Goal: Task Accomplishment & Management: Manage account settings

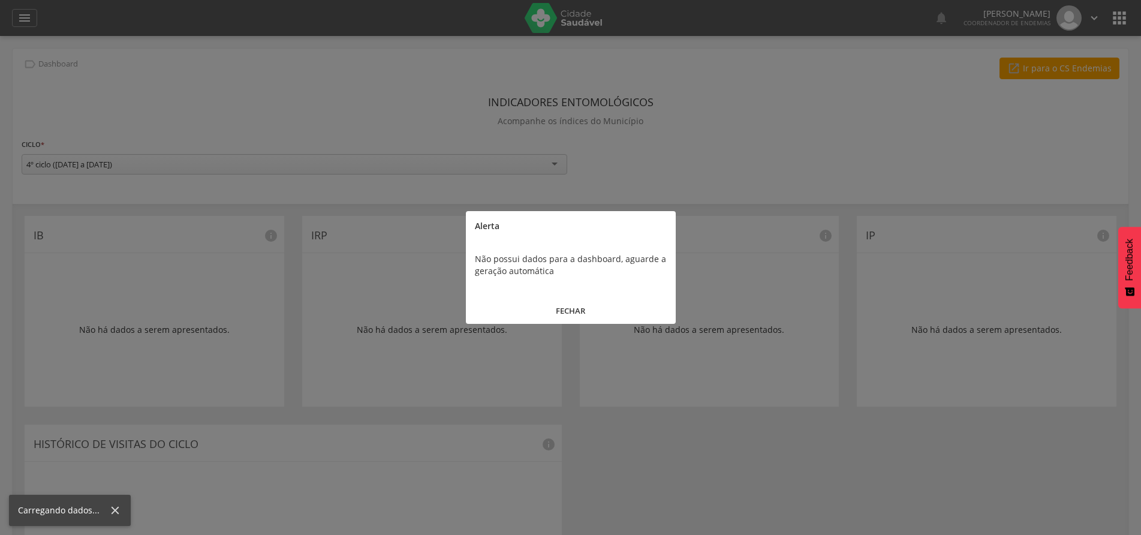
click at [571, 309] on button "FECHAR" at bounding box center [571, 311] width 210 height 26
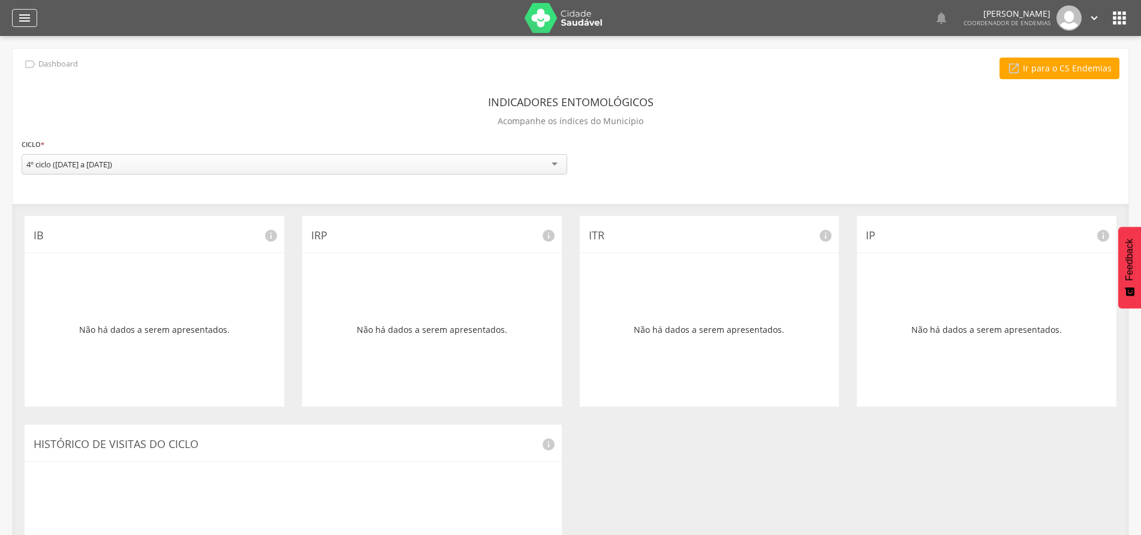
click at [24, 17] on icon "" at bounding box center [24, 18] width 14 height 14
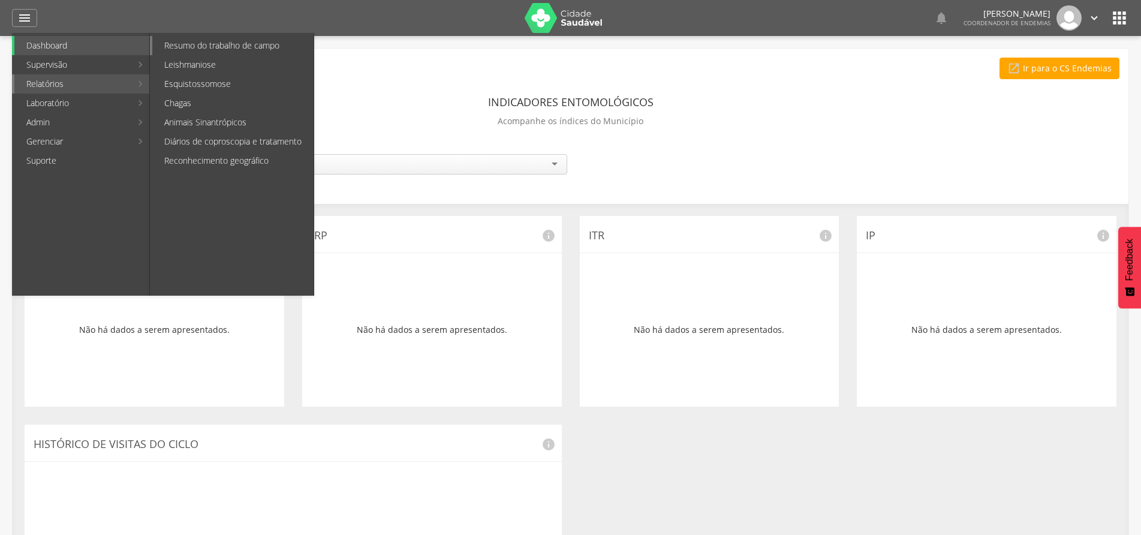
click at [192, 49] on link "Resumo do trabalho de campo" at bounding box center [232, 45] width 161 height 19
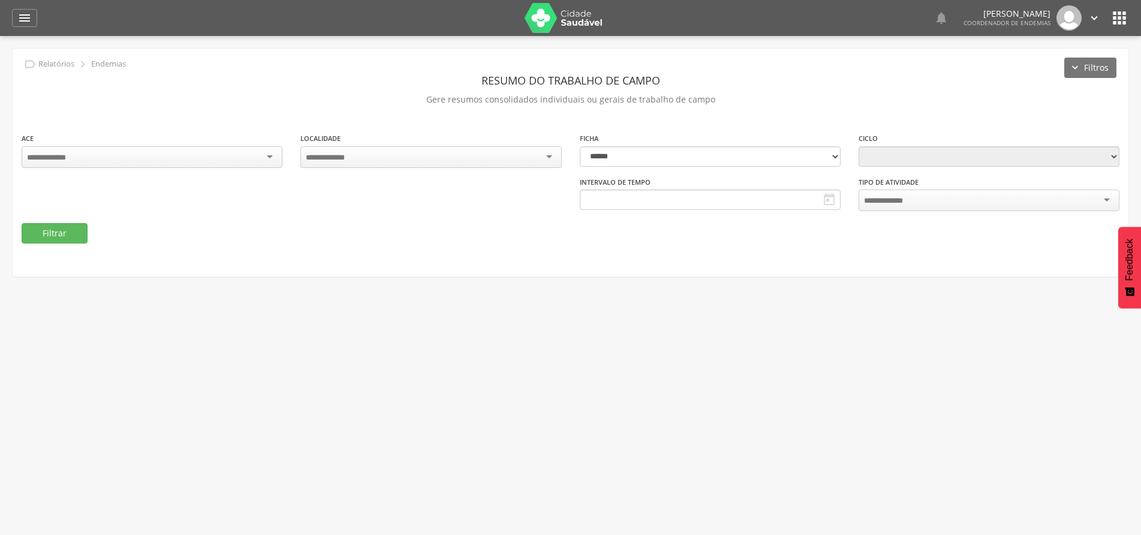
type input "**********"
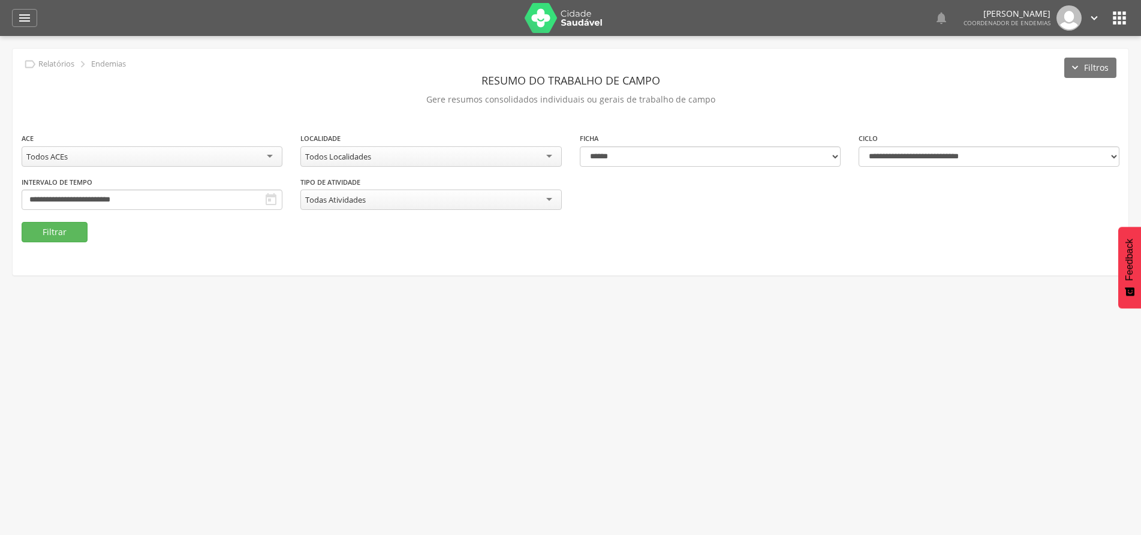
click at [551, 157] on div "Todos Localidades" at bounding box center [430, 156] width 261 height 20
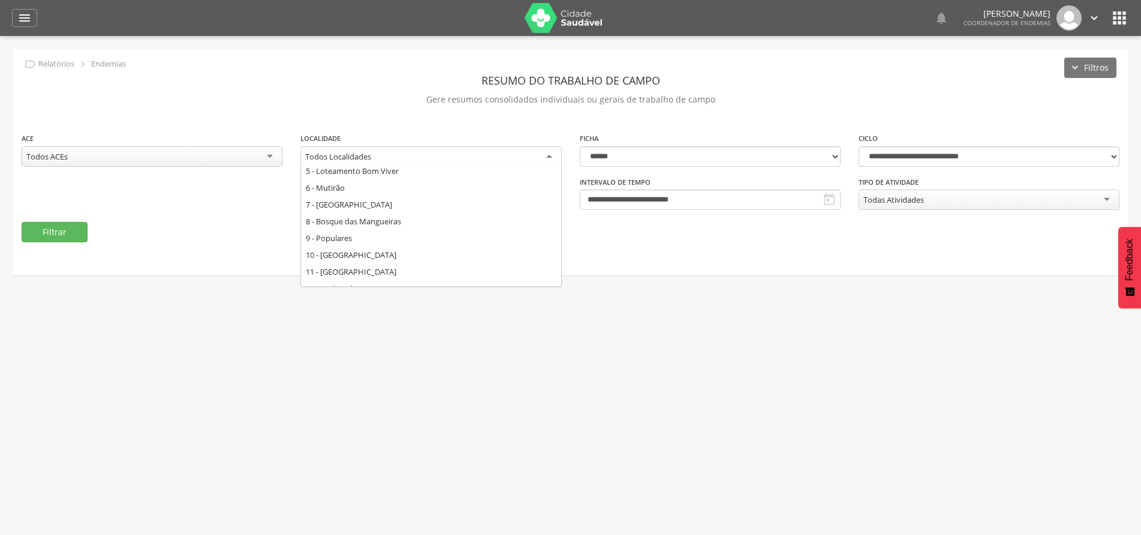
scroll to position [120, 0]
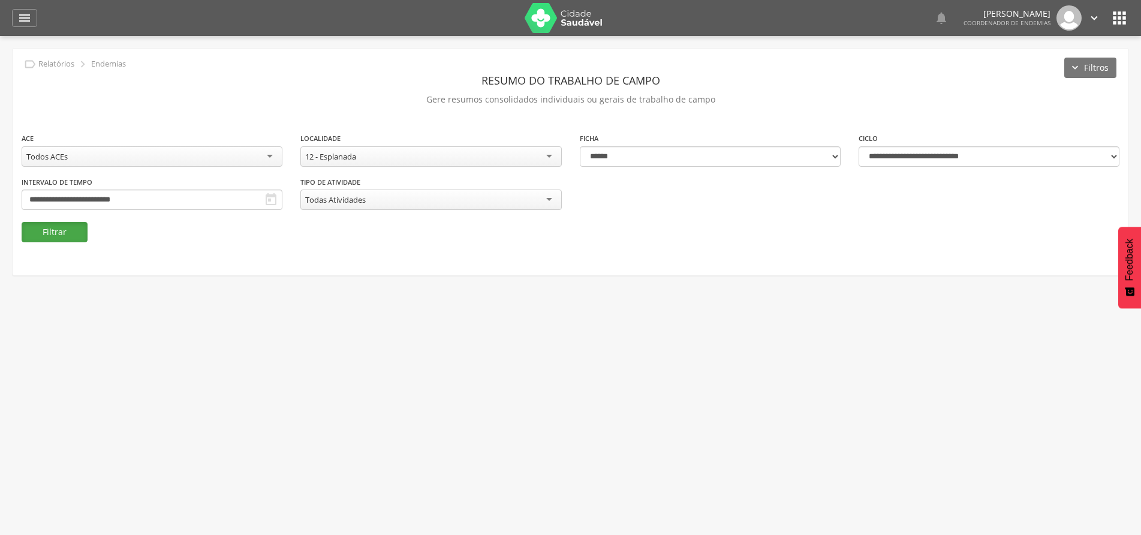
click at [53, 227] on button "Filtrar" at bounding box center [55, 232] width 66 height 20
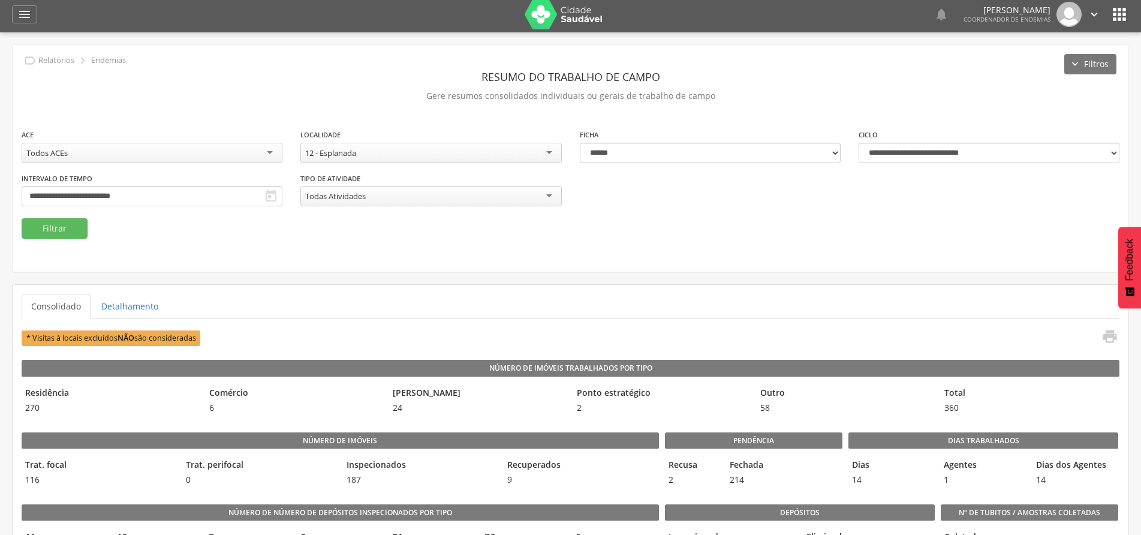
scroll to position [0, 0]
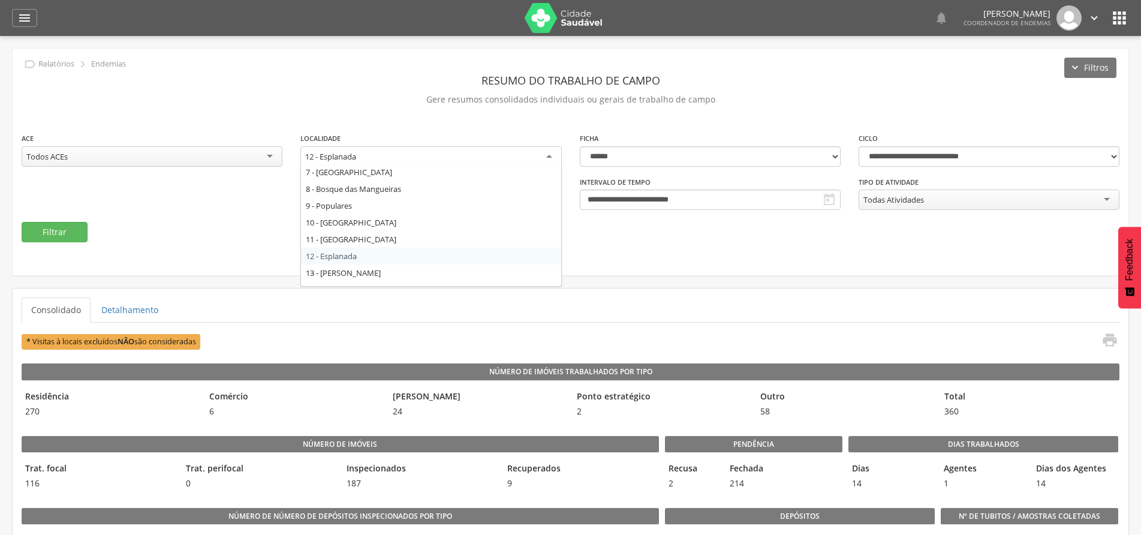
click at [546, 152] on div "12 - Esplanada" at bounding box center [430, 157] width 261 height 22
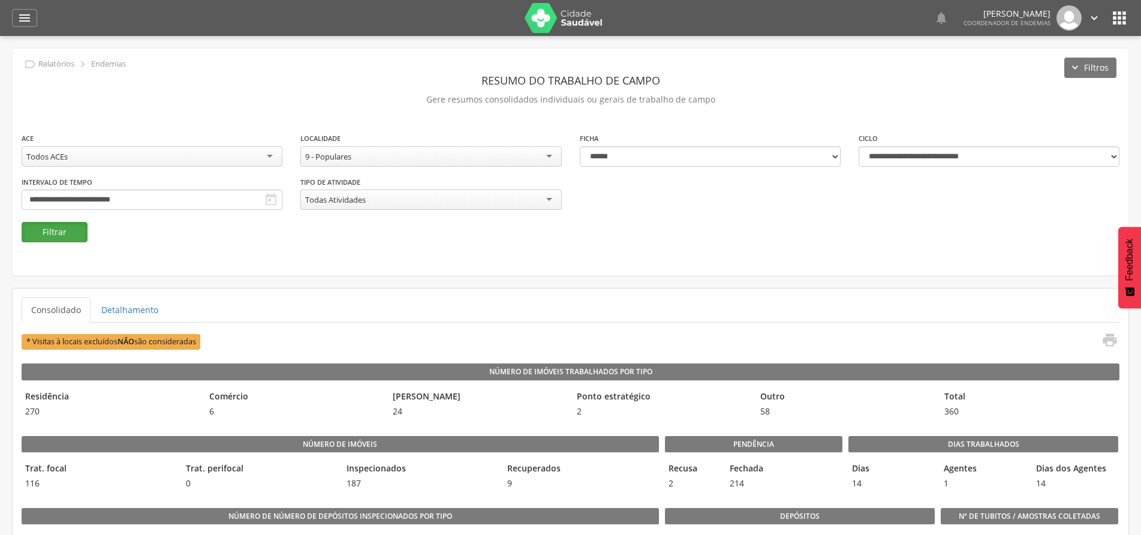
click at [67, 235] on button "Filtrar" at bounding box center [55, 232] width 66 height 20
click at [273, 205] on icon "" at bounding box center [271, 200] width 14 height 14
click at [172, 199] on input "**********" at bounding box center [152, 200] width 261 height 20
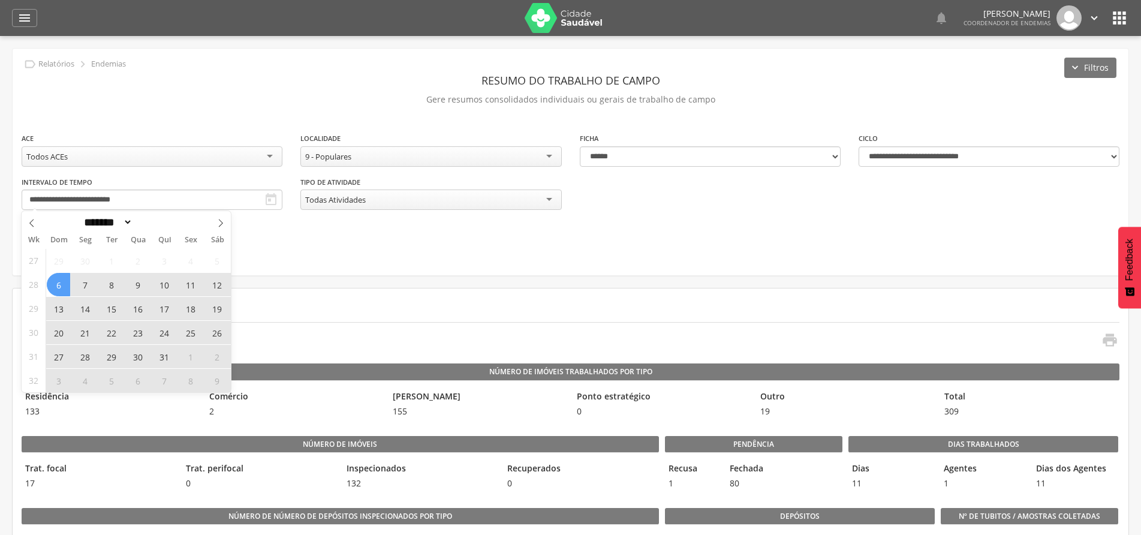
click at [311, 239] on fieldset "**********" at bounding box center [571, 187] width 1098 height 110
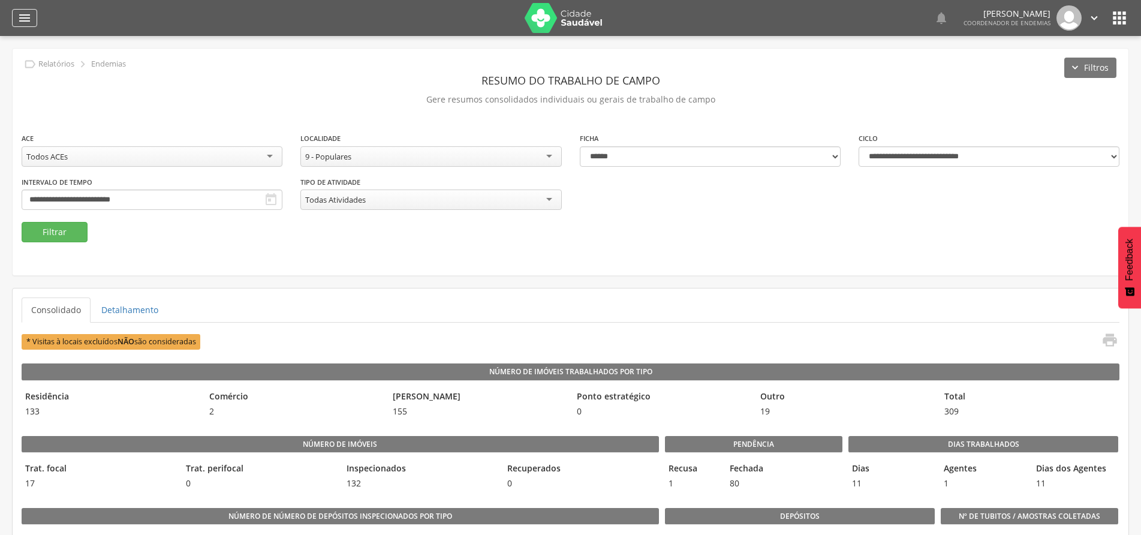
click at [24, 22] on icon "" at bounding box center [24, 18] width 14 height 14
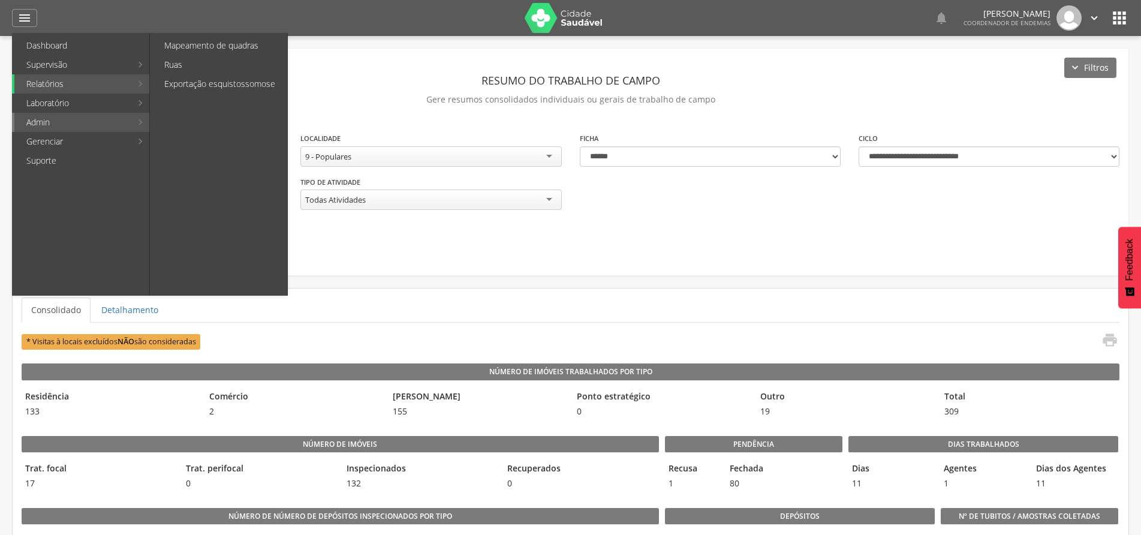
click at [49, 118] on link "Admin" at bounding box center [72, 122] width 117 height 19
click at [186, 65] on link "Ciclos" at bounding box center [219, 64] width 135 height 19
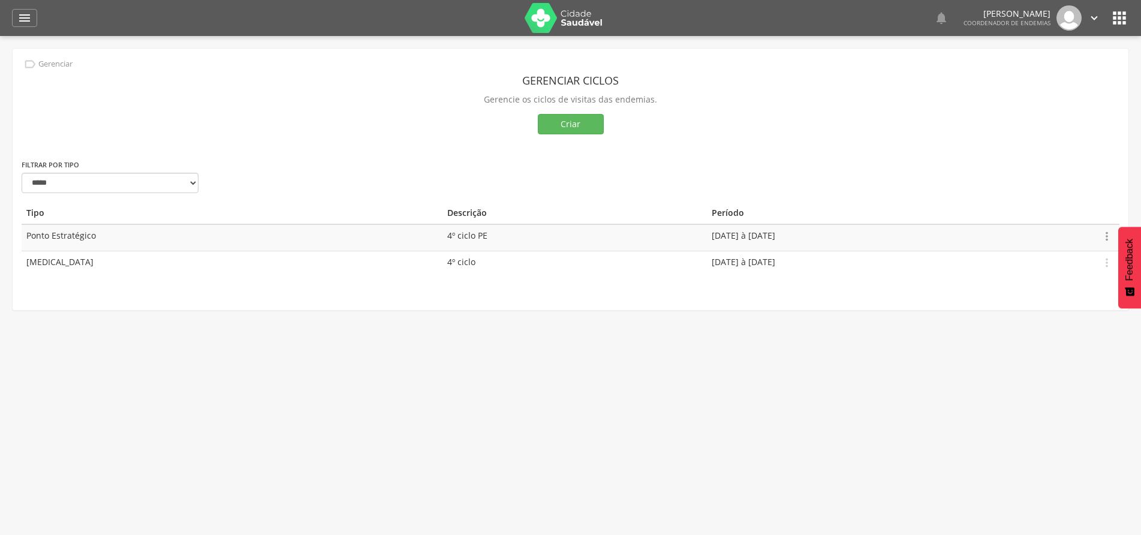
click at [1108, 237] on icon "" at bounding box center [1107, 236] width 13 height 13
click at [1038, 205] on link "Editar" at bounding box center [1065, 201] width 95 height 15
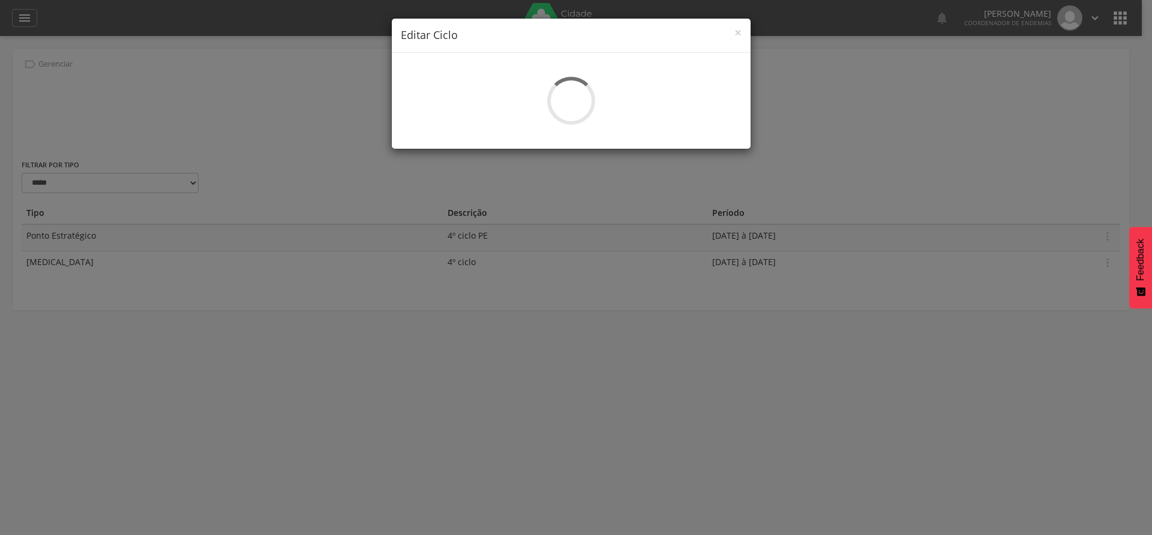
select select "*"
type input "**********"
type input "***"
type input "**********"
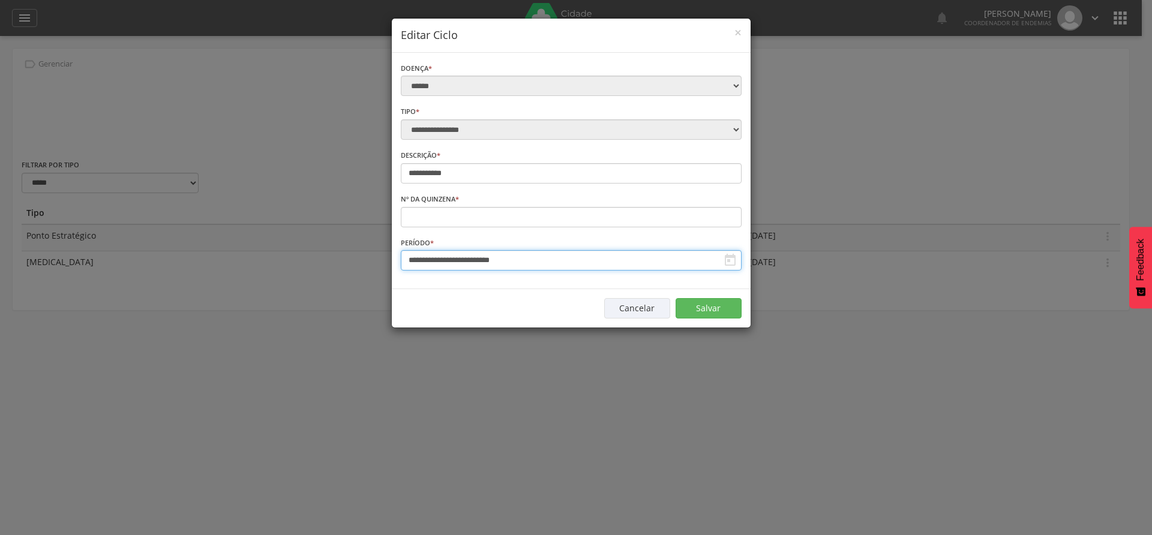
click at [595, 264] on input "**********" at bounding box center [571, 260] width 341 height 20
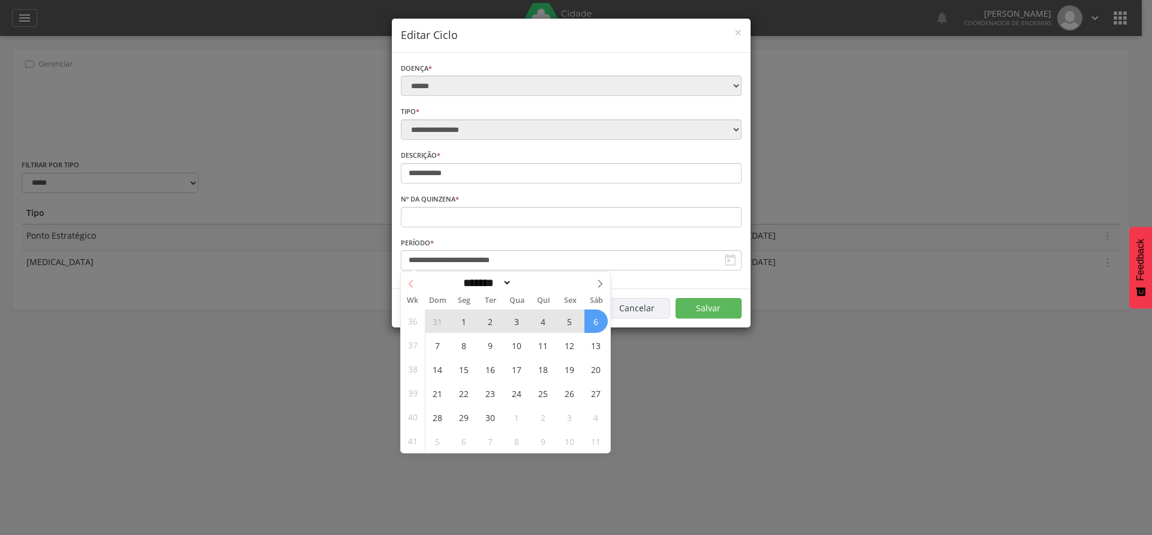
click at [407, 284] on icon at bounding box center [411, 283] width 8 height 8
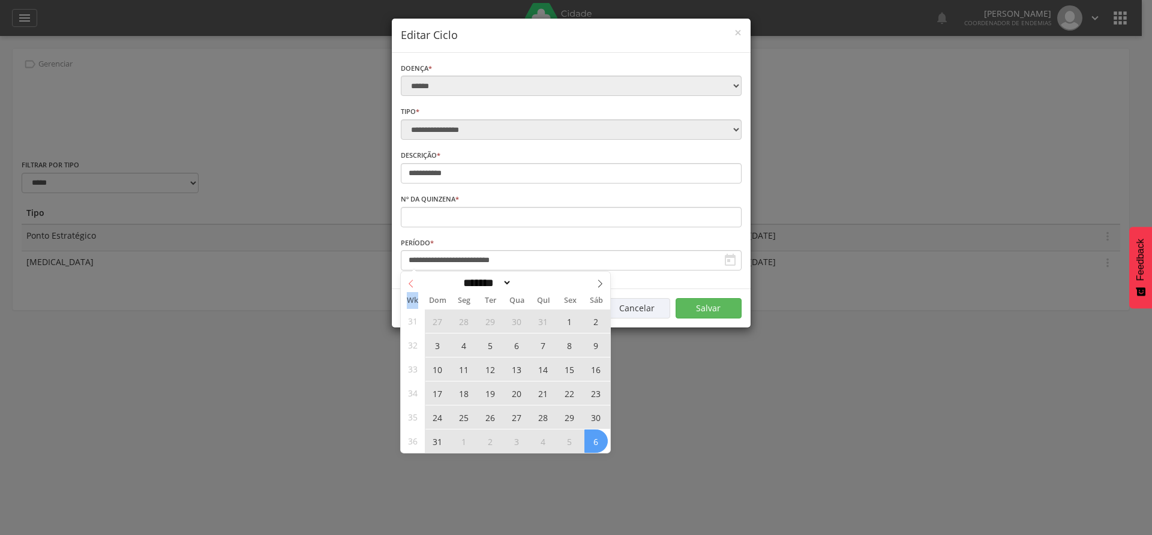
click at [407, 284] on icon at bounding box center [411, 283] width 8 height 8
select select "*"
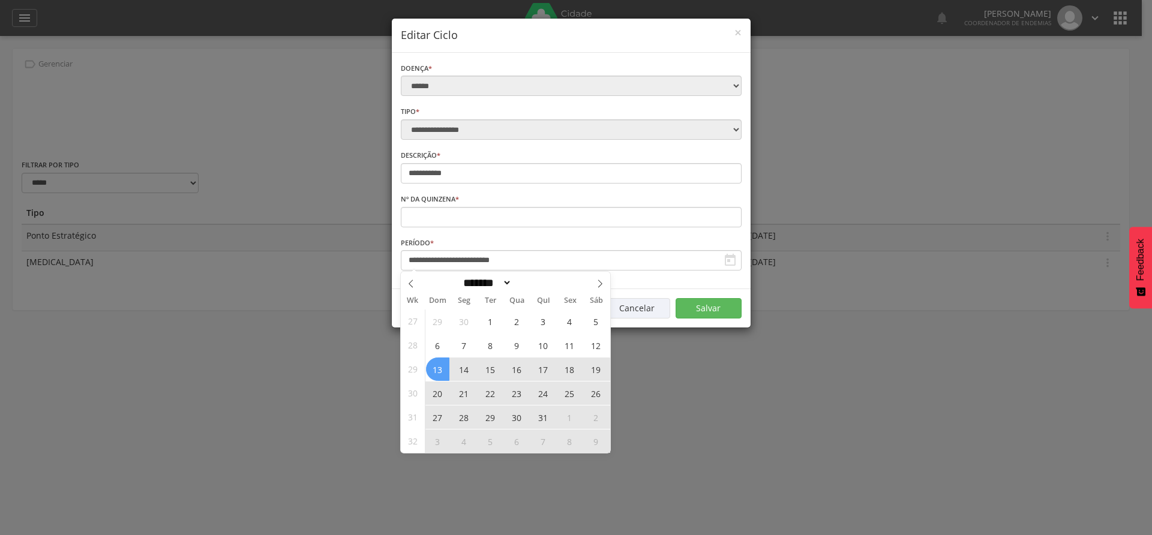
click at [432, 364] on span "13" at bounding box center [437, 368] width 23 height 23
type input "**********"
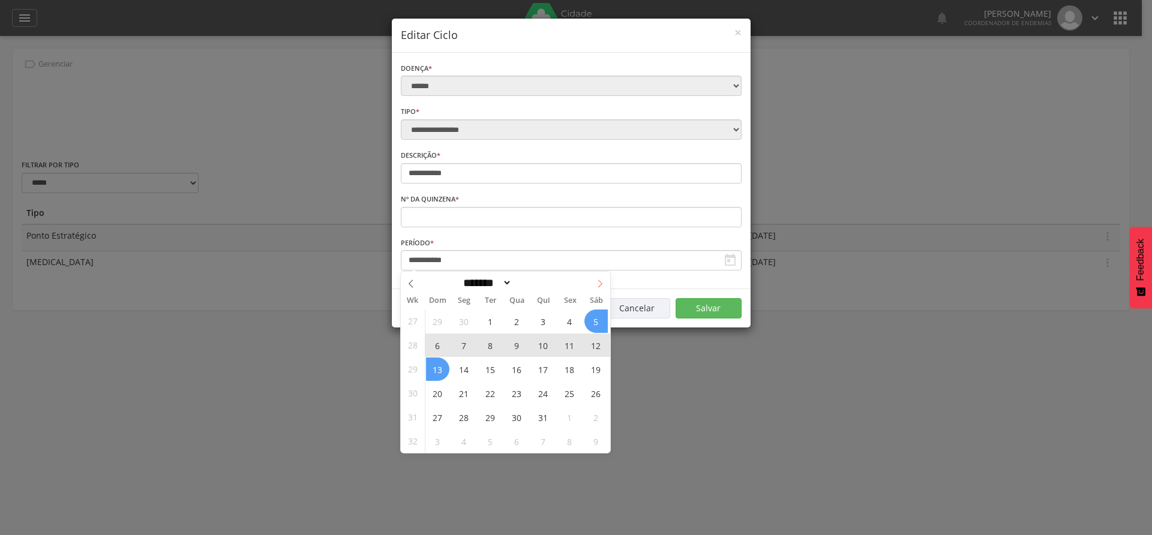
click at [594, 282] on span at bounding box center [600, 282] width 20 height 20
select select "*"
click at [587, 343] on span "13" at bounding box center [595, 344] width 23 height 23
type input "**********"
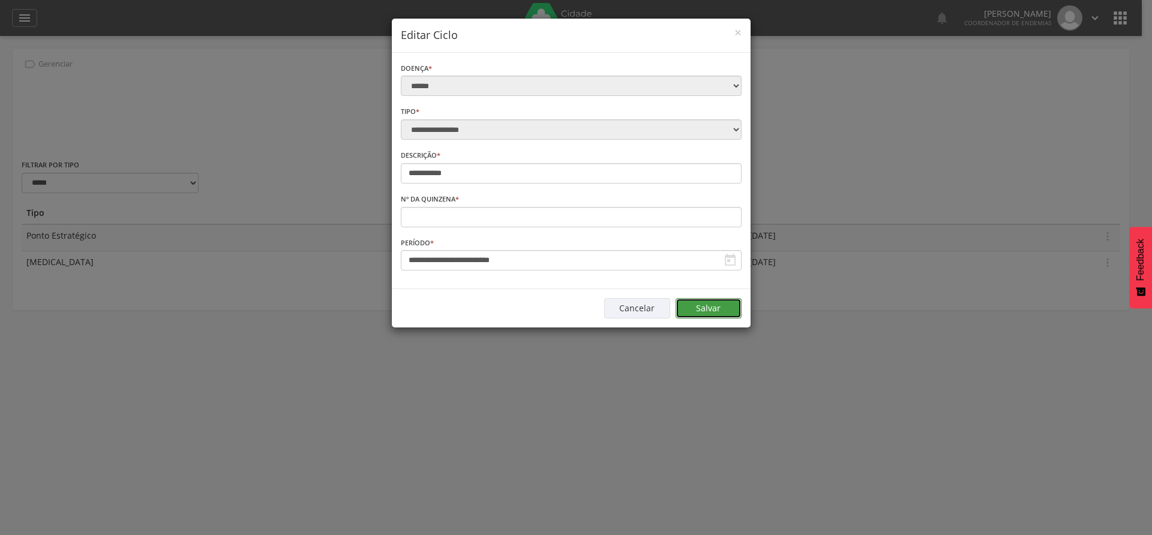
click at [707, 310] on button "Salvar" at bounding box center [708, 308] width 66 height 20
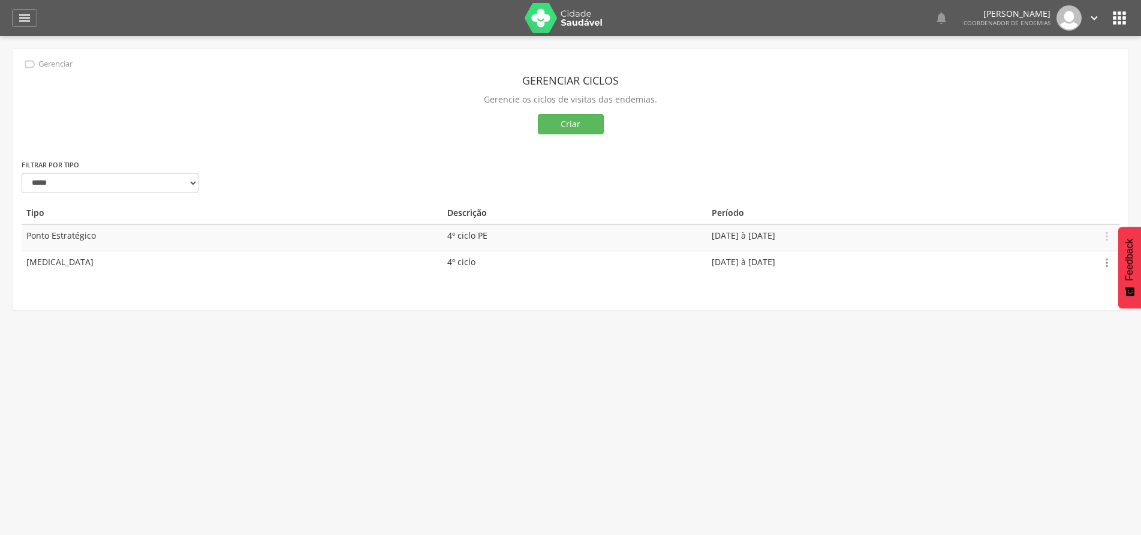
click at [1106, 262] on icon "" at bounding box center [1107, 262] width 13 height 13
click at [1042, 225] on link "Editar" at bounding box center [1065, 228] width 95 height 15
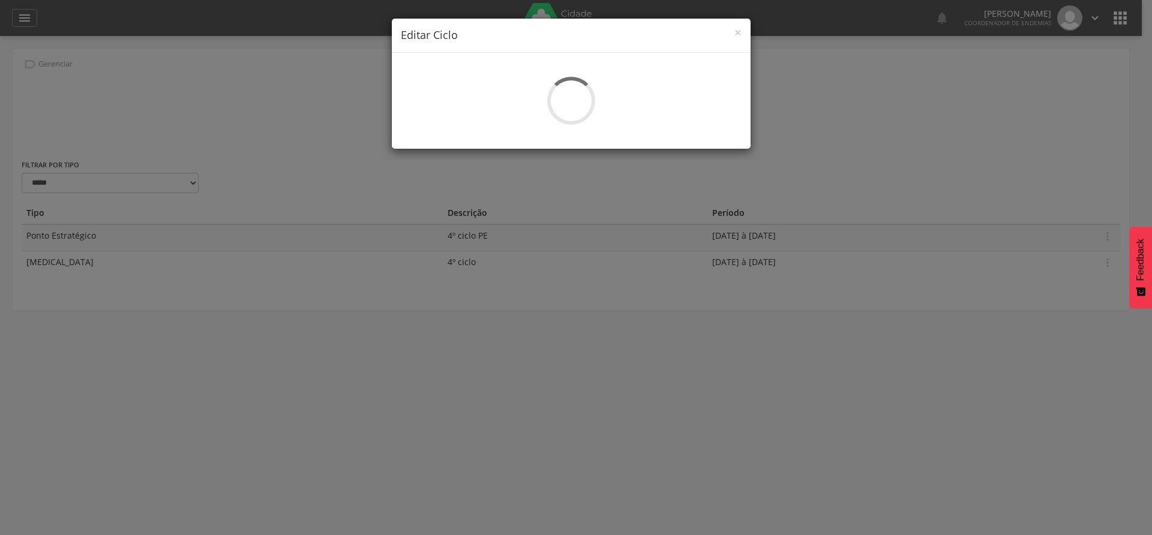
select select "*"
type input "********"
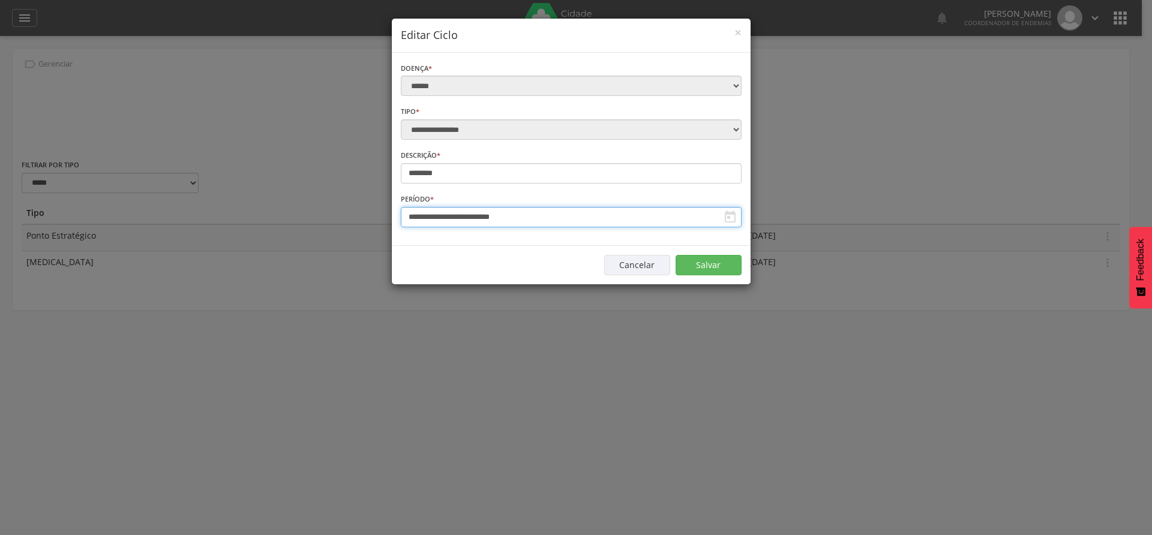
click at [548, 219] on input "**********" at bounding box center [571, 217] width 341 height 20
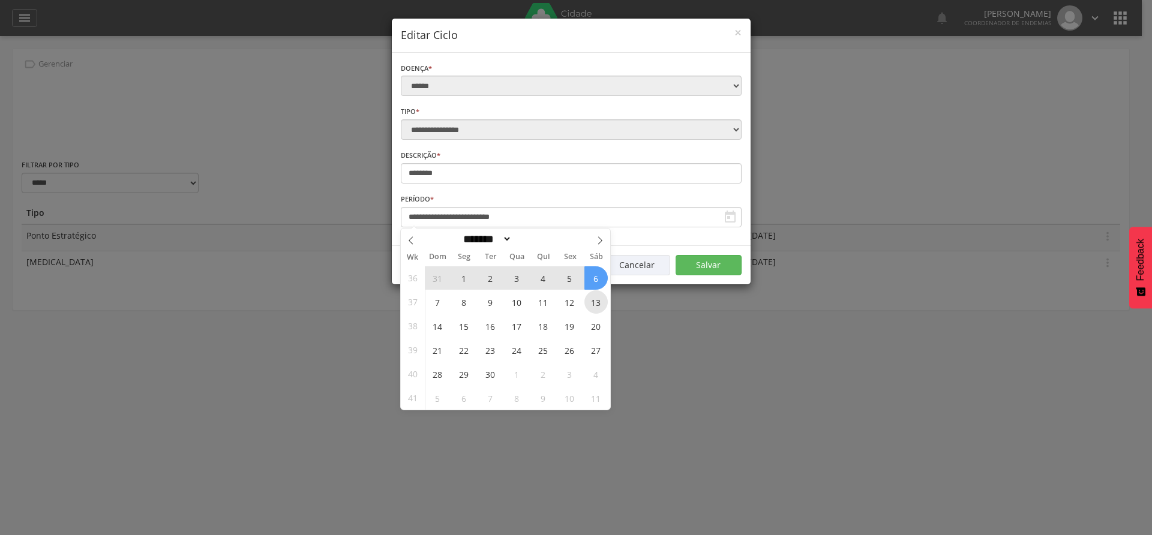
click at [595, 305] on span "13" at bounding box center [595, 301] width 23 height 23
type input "**********"
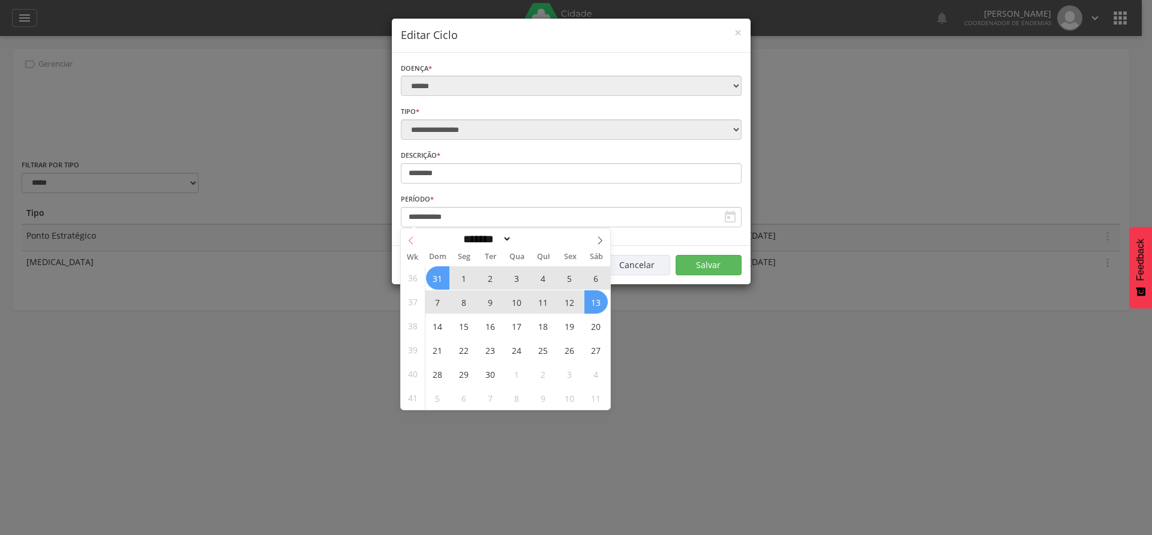
click at [411, 236] on icon at bounding box center [411, 240] width 8 height 8
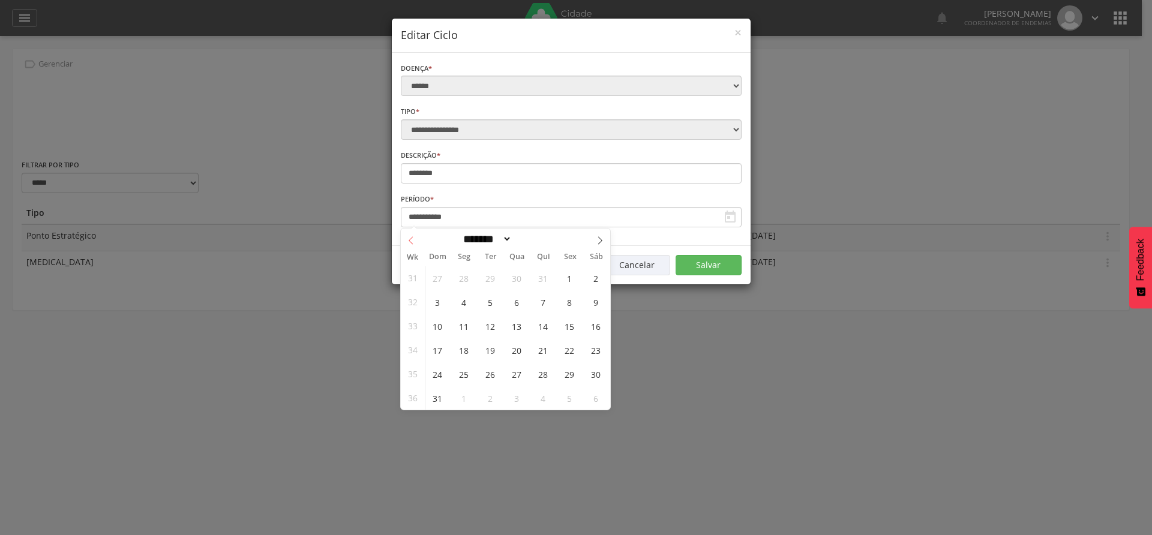
click at [411, 236] on icon at bounding box center [411, 240] width 8 height 8
select select "*"
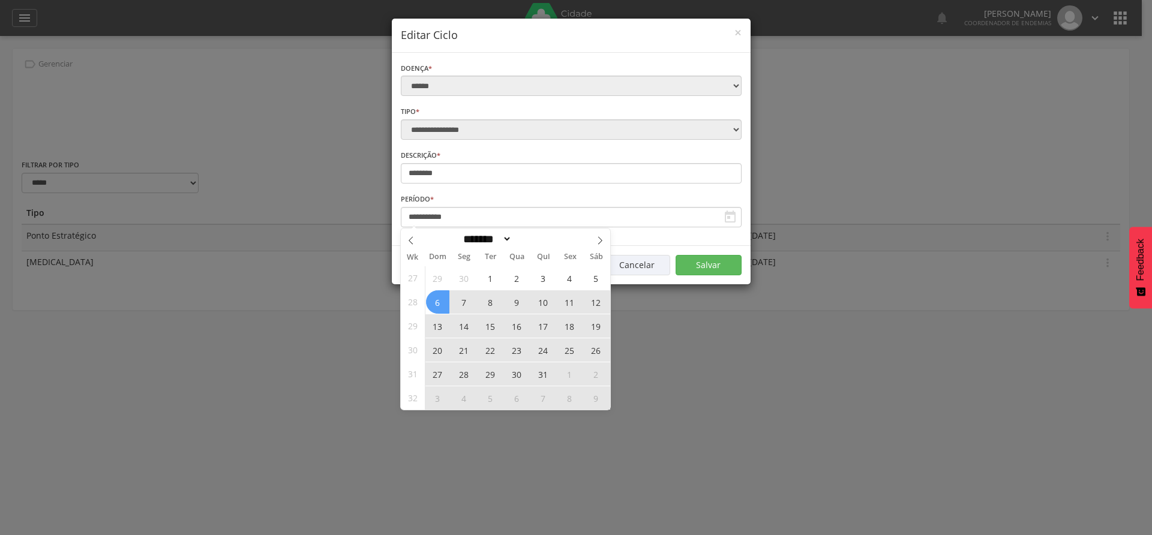
click at [435, 305] on span "6" at bounding box center [437, 301] width 23 height 23
type input "**********"
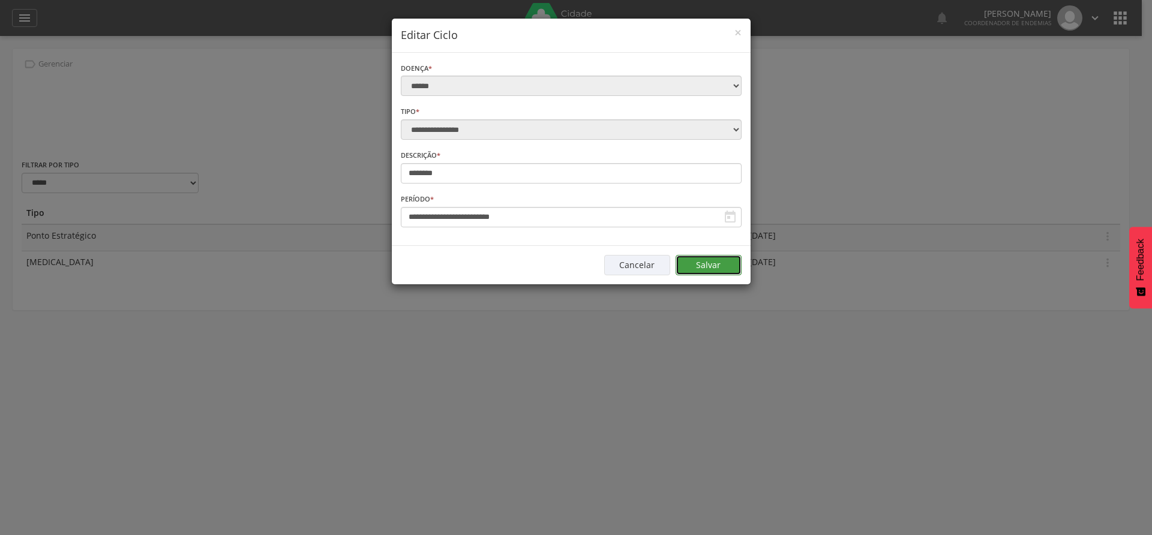
click at [701, 259] on button "Salvar" at bounding box center [708, 265] width 66 height 20
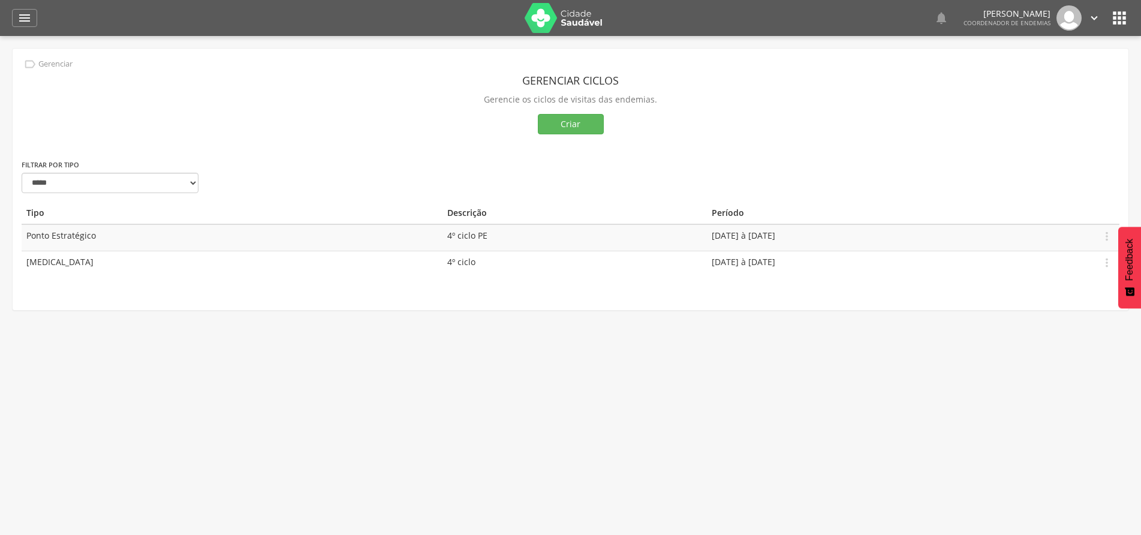
click at [468, 437] on div " Usuários  Perfil do Usuário [PERSON_NAME] CPF: 000.000.000-00, [GEOGRAPHIC_D…" at bounding box center [570, 303] width 1141 height 535
click at [23, 14] on icon "" at bounding box center [24, 18] width 14 height 14
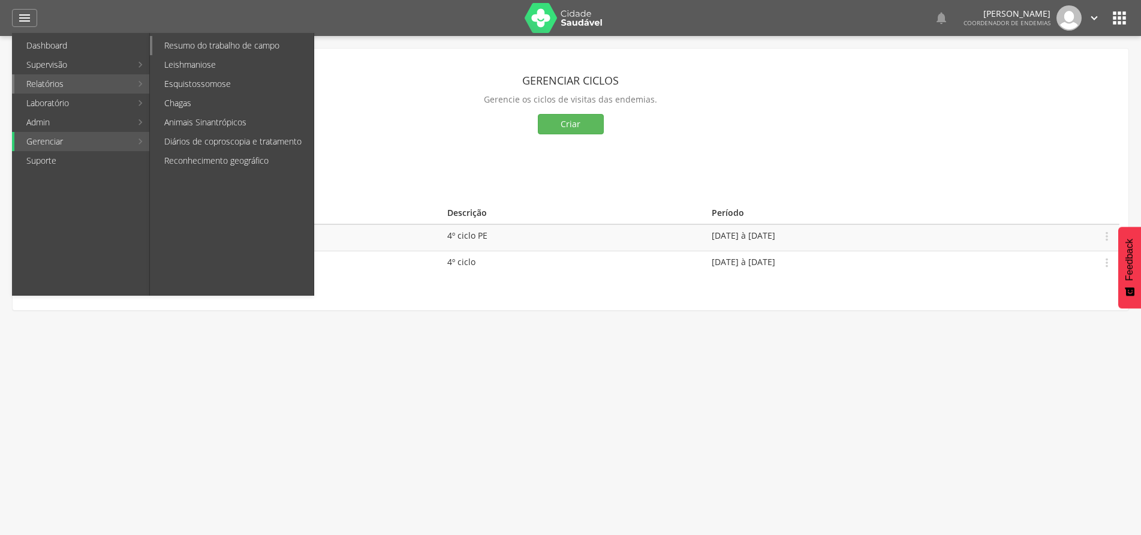
click at [210, 44] on link "Resumo do trabalho de campo" at bounding box center [232, 45] width 161 height 19
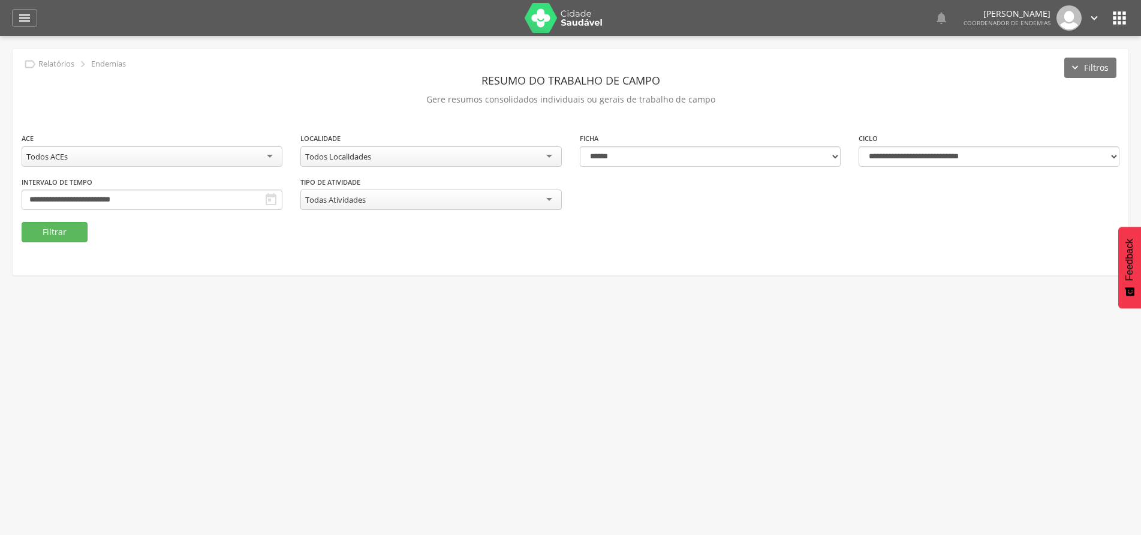
click at [547, 158] on div "Todos Localidades" at bounding box center [430, 156] width 261 height 20
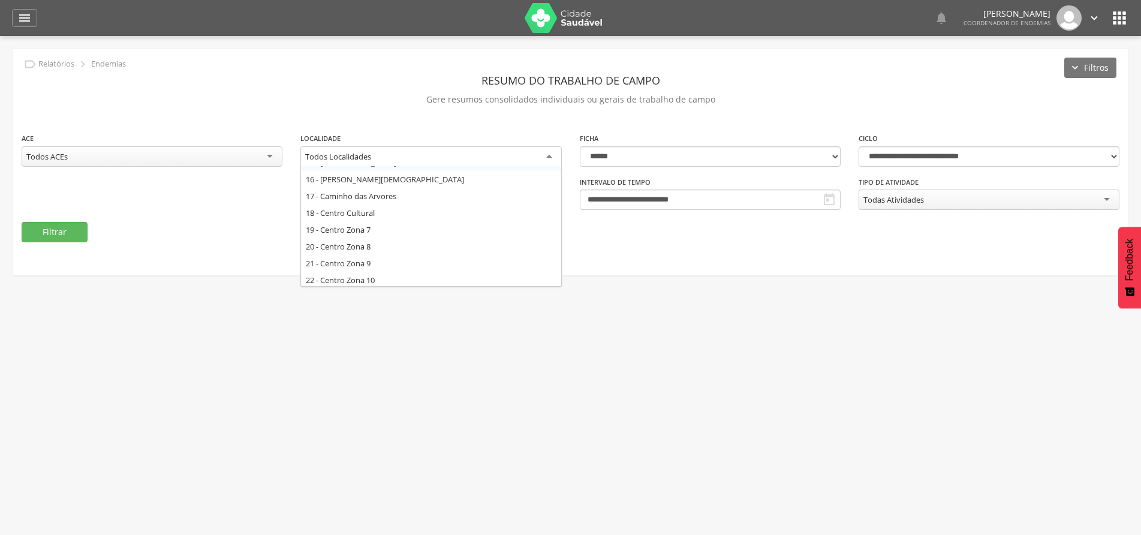
scroll to position [300, 0]
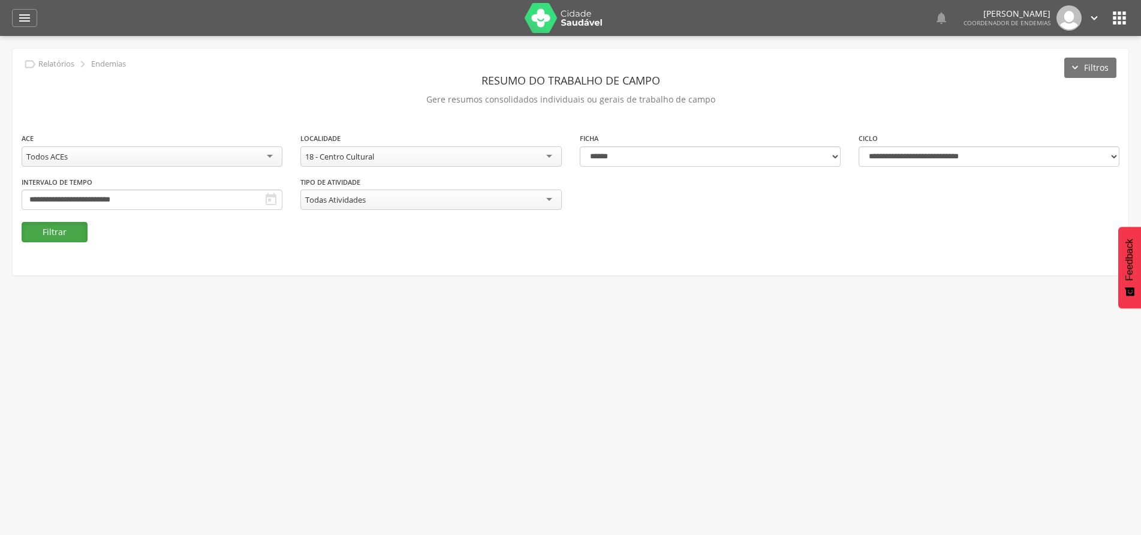
click at [60, 229] on button "Filtrar" at bounding box center [55, 232] width 66 height 20
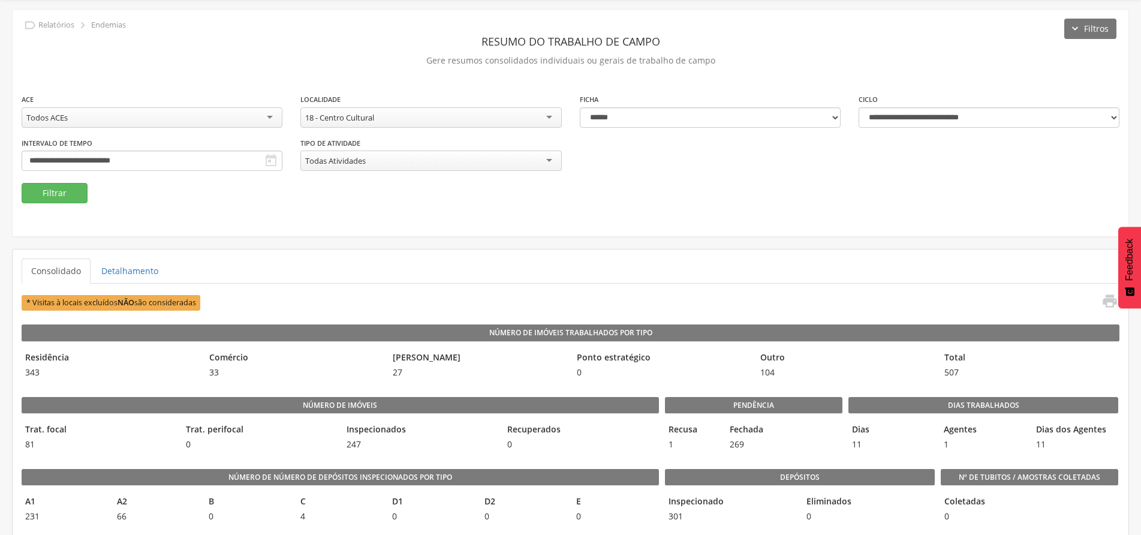
scroll to position [60, 0]
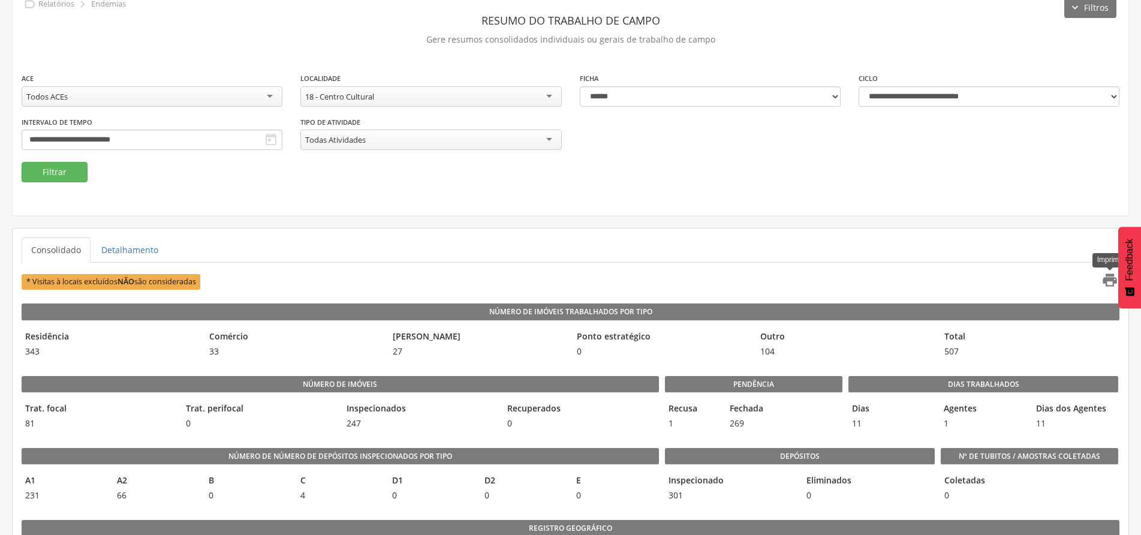
click at [1105, 276] on icon "" at bounding box center [1110, 280] width 17 height 17
click at [1107, 275] on icon "" at bounding box center [1110, 280] width 17 height 17
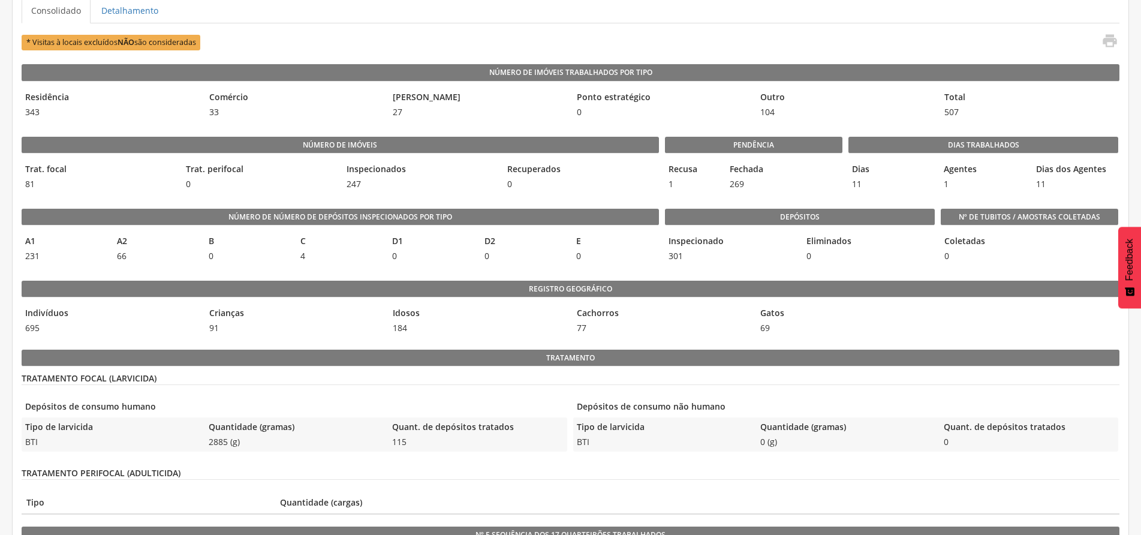
scroll to position [264, 0]
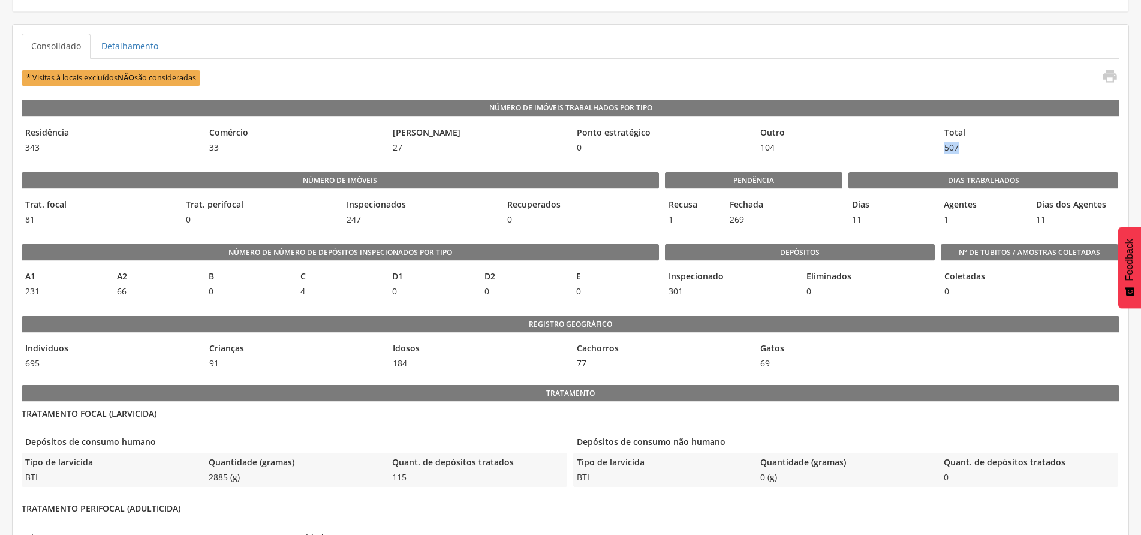
drag, startPoint x: 957, startPoint y: 148, endPoint x: 938, endPoint y: 148, distance: 19.2
click at [938, 148] on div "Residência 343 Comércio 33 [PERSON_NAME] 27 Ponto estratégico 0 Outro 104 Total…" at bounding box center [571, 140] width 1098 height 34
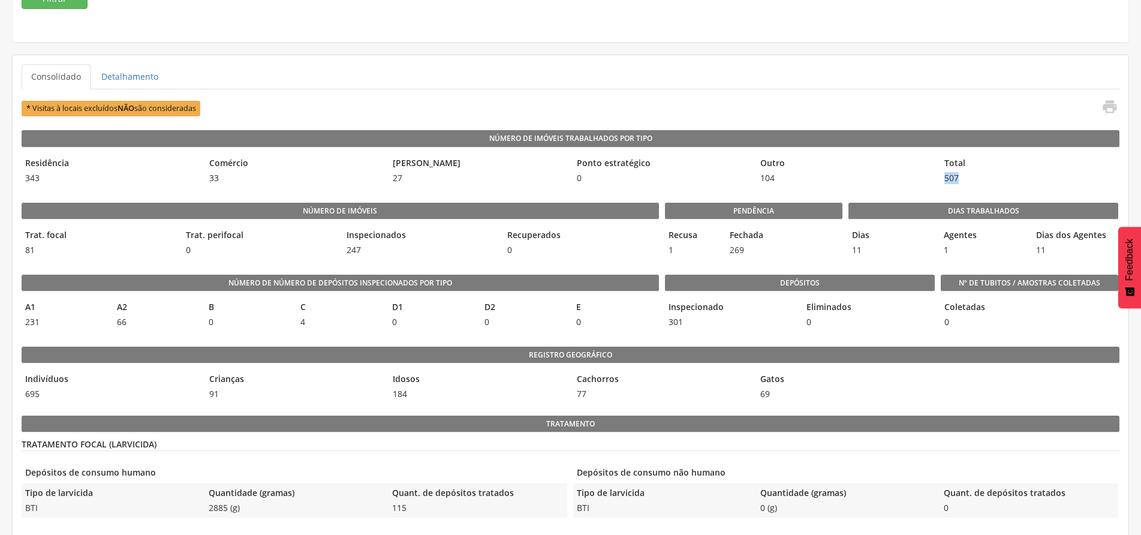
scroll to position [204, 0]
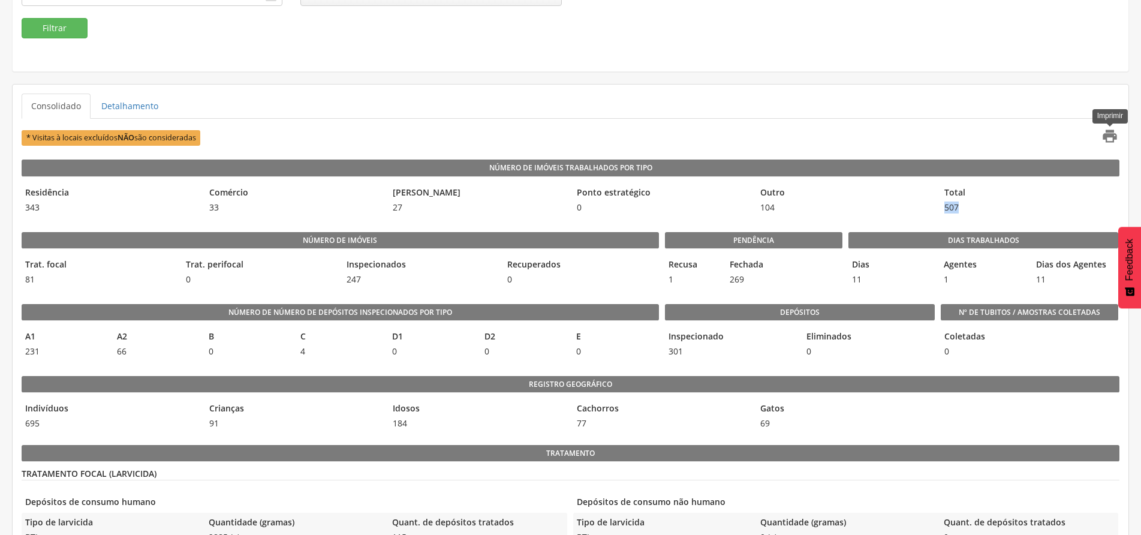
click at [1107, 136] on icon "" at bounding box center [1110, 136] width 17 height 17
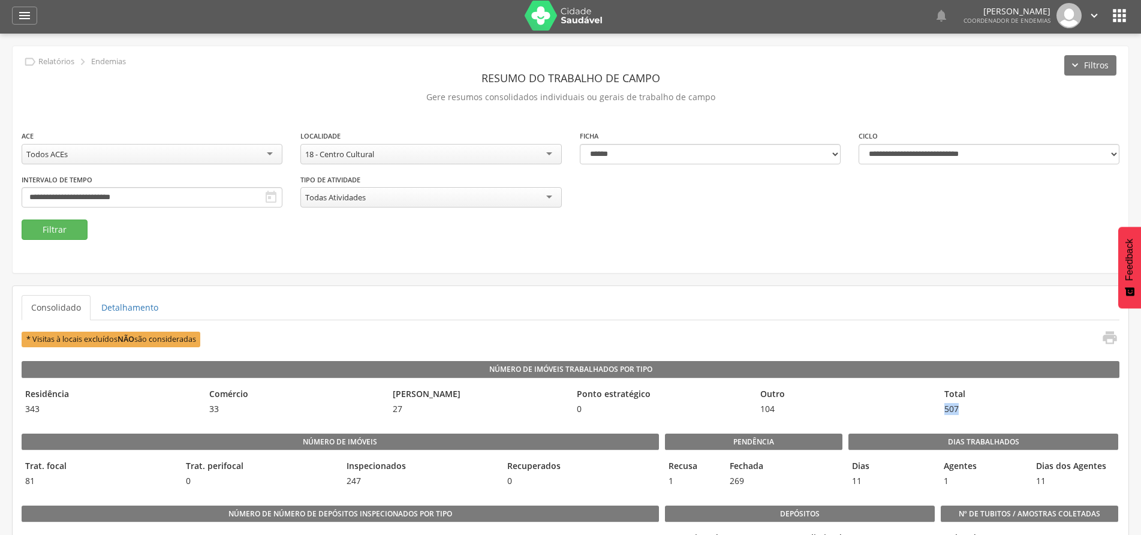
scroll to position [0, 0]
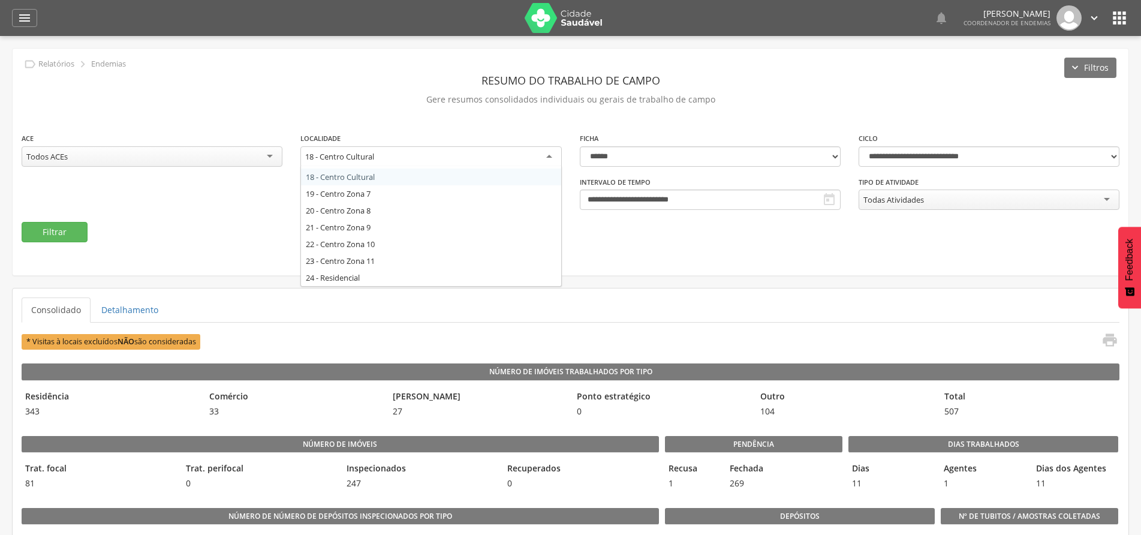
click at [528, 155] on div "18 - Centro Cultural" at bounding box center [430, 157] width 261 height 22
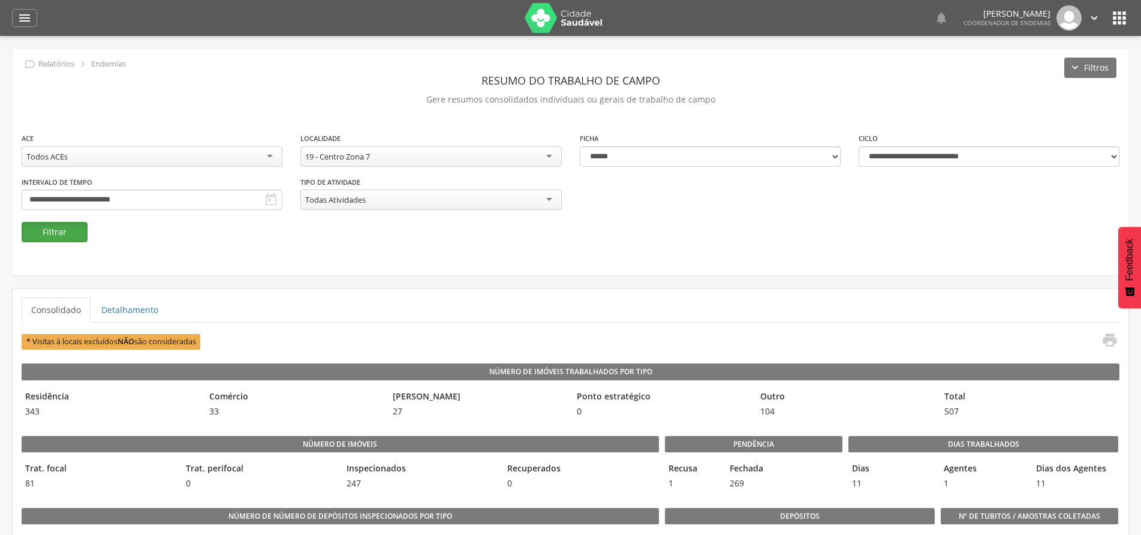
click at [45, 225] on button "Filtrar" at bounding box center [55, 232] width 66 height 20
click at [1109, 341] on icon "" at bounding box center [1110, 340] width 17 height 17
click at [546, 155] on div "19 - Centro Zona 7" at bounding box center [430, 156] width 261 height 20
click at [44, 227] on button "Filtrar" at bounding box center [55, 232] width 66 height 20
click at [1112, 344] on icon "" at bounding box center [1110, 340] width 17 height 17
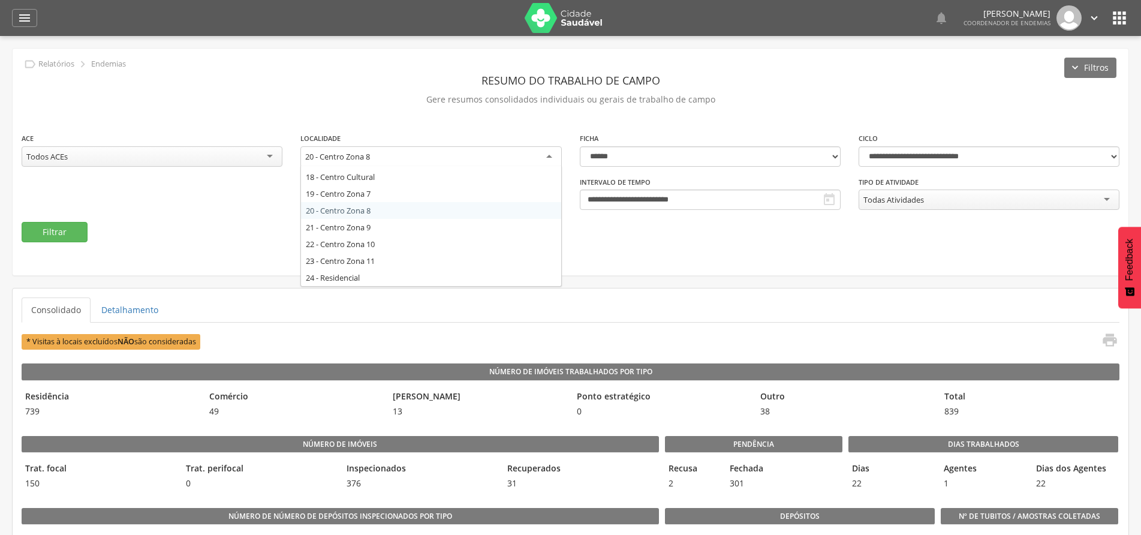
click at [543, 158] on div "20 - Centro Zona 8" at bounding box center [430, 157] width 261 height 22
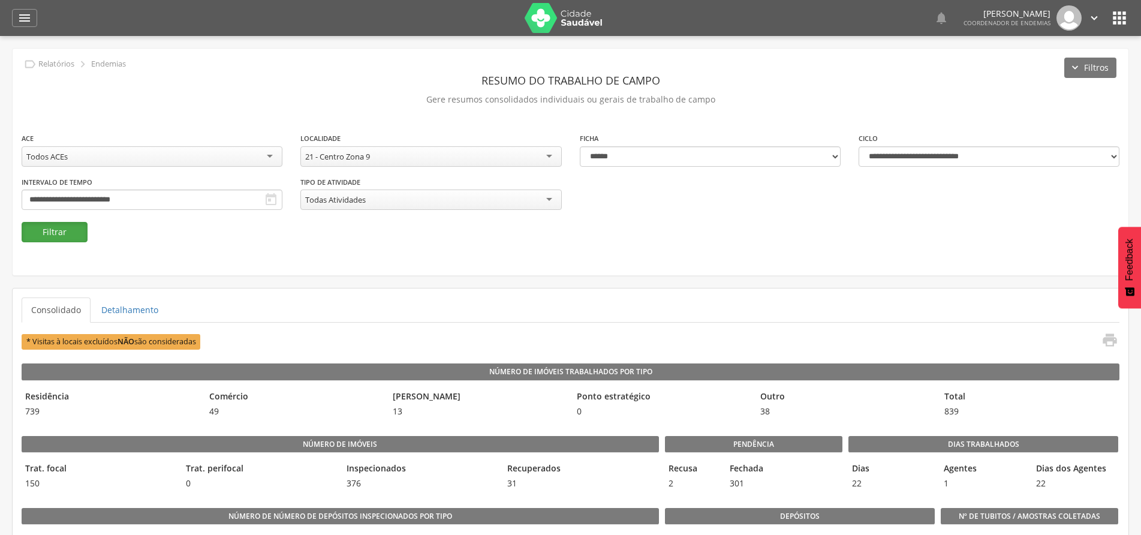
click at [46, 230] on button "Filtrar" at bounding box center [55, 232] width 66 height 20
click at [1105, 336] on icon "" at bounding box center [1110, 340] width 17 height 17
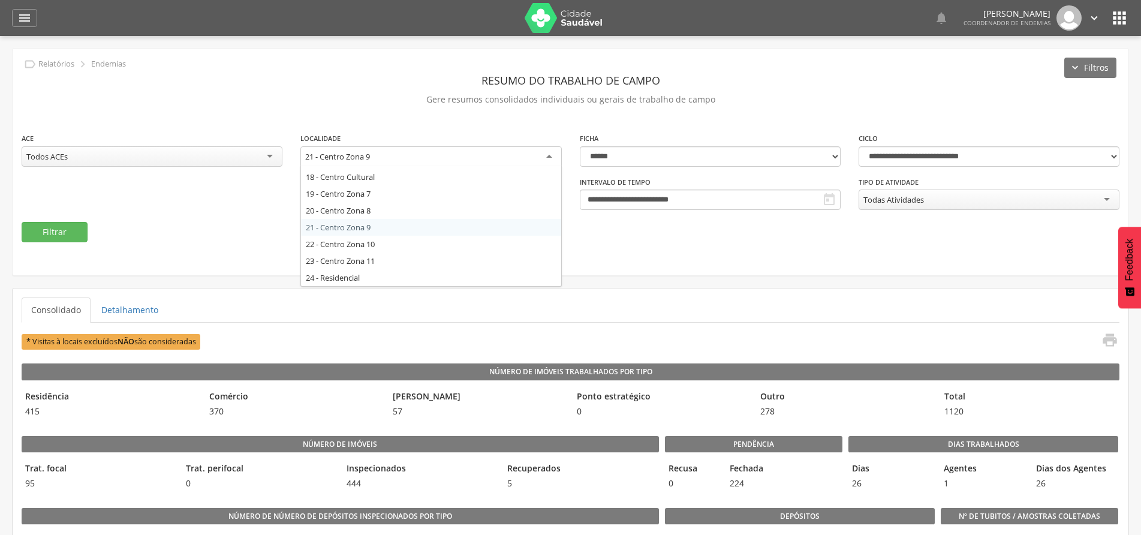
click at [545, 154] on div "21 - Centro Zona 9" at bounding box center [430, 157] width 261 height 22
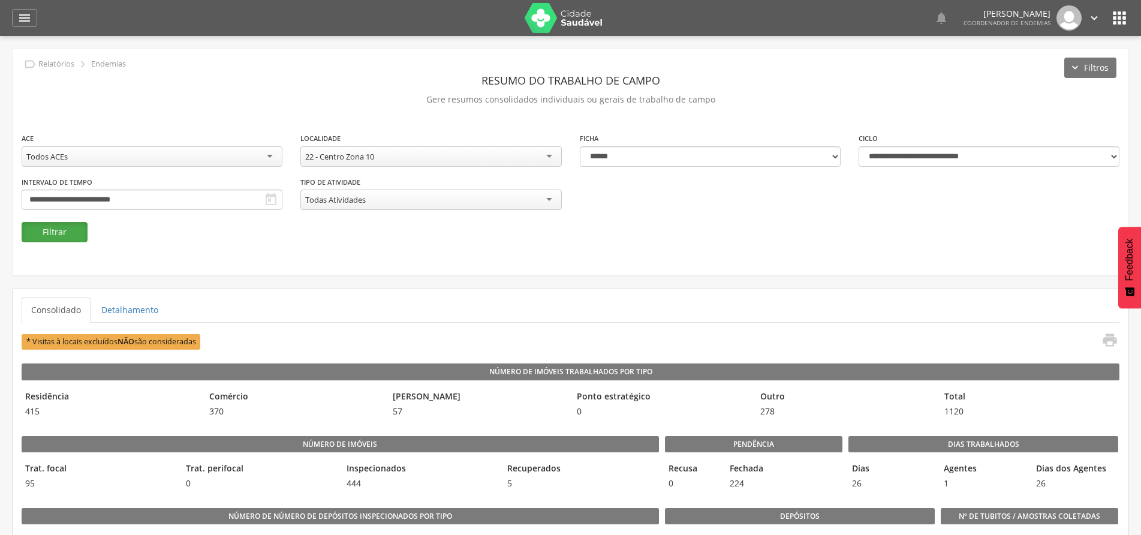
click at [59, 236] on button "Filtrar" at bounding box center [55, 232] width 66 height 20
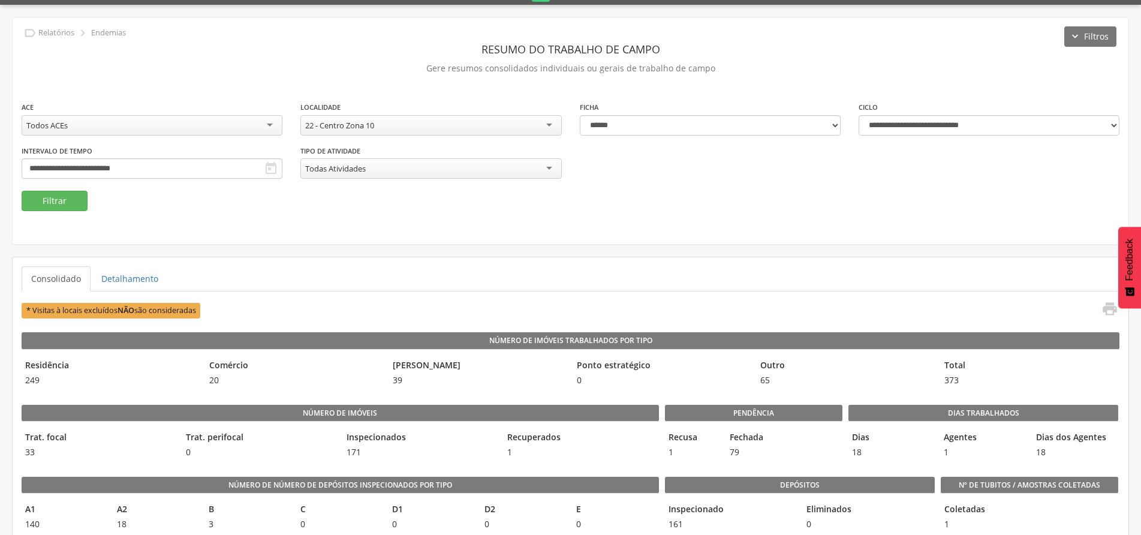
scroll to position [60, 0]
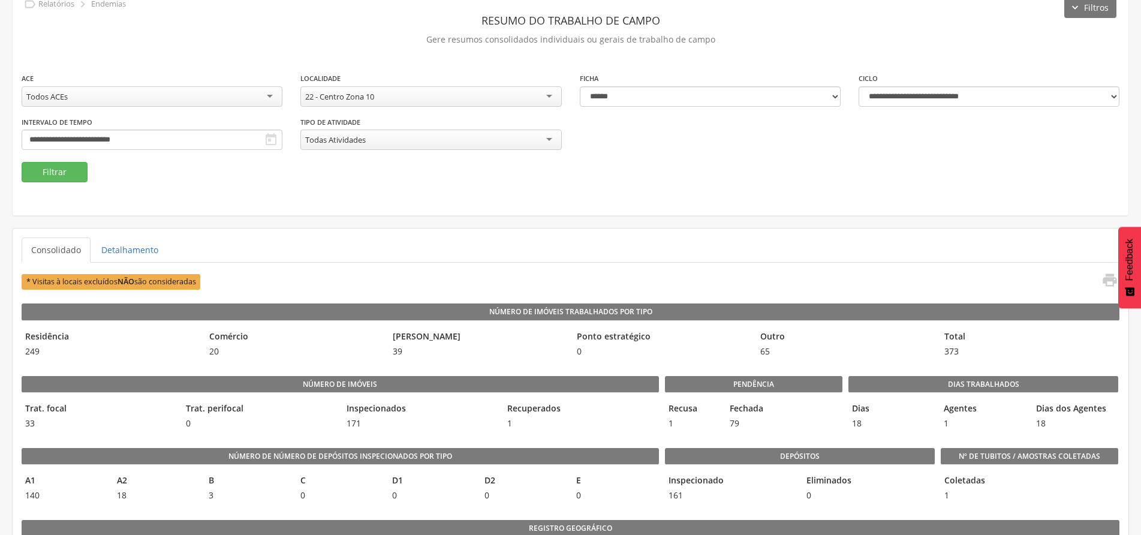
click at [524, 98] on div "22 - Centro Zona 10" at bounding box center [430, 96] width 261 height 20
click at [64, 166] on button "Filtrar" at bounding box center [55, 172] width 66 height 20
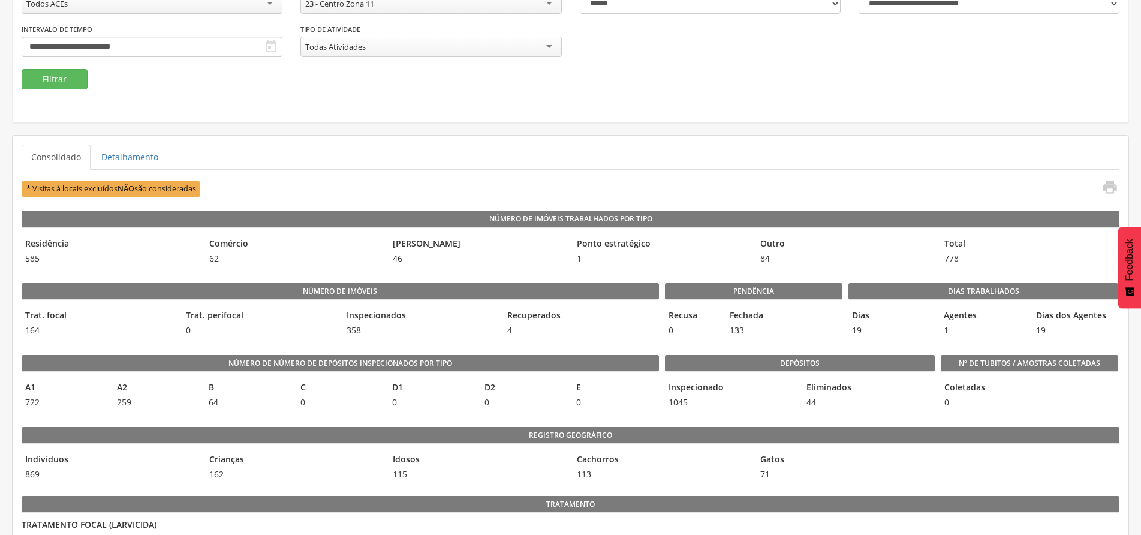
scroll to position [120, 0]
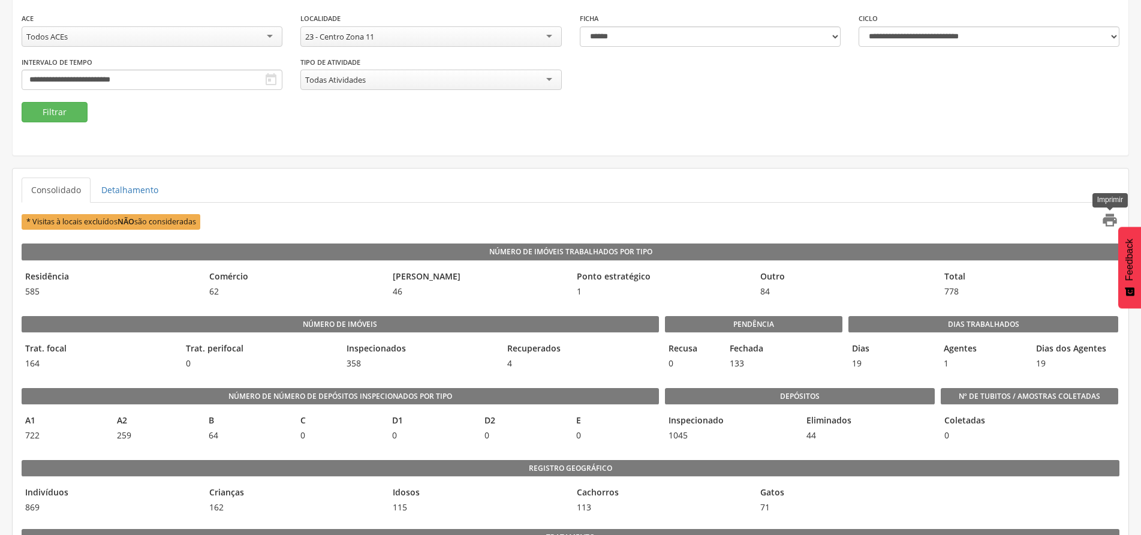
click at [1105, 221] on icon "" at bounding box center [1110, 220] width 17 height 17
